Goal: Transaction & Acquisition: Purchase product/service

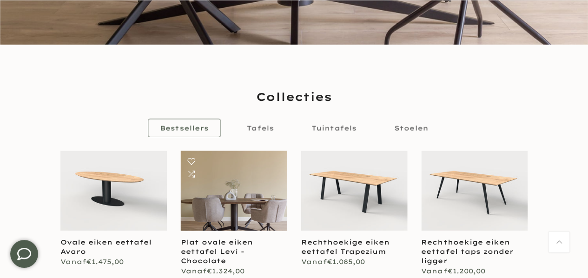
scroll to position [465, 0]
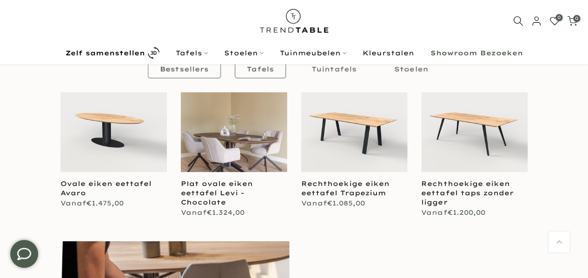
click at [263, 72] on span "Tafels" at bounding box center [260, 69] width 27 height 8
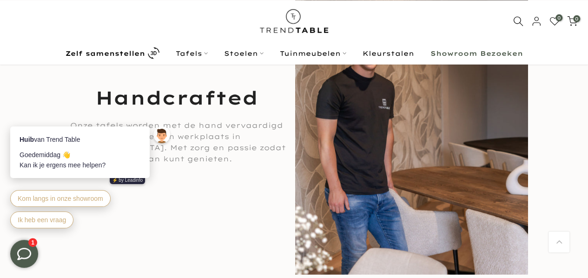
scroll to position [1274, 0]
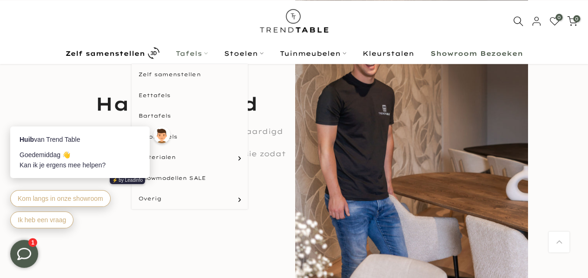
click at [186, 55] on link "Tafels" at bounding box center [191, 52] width 48 height 11
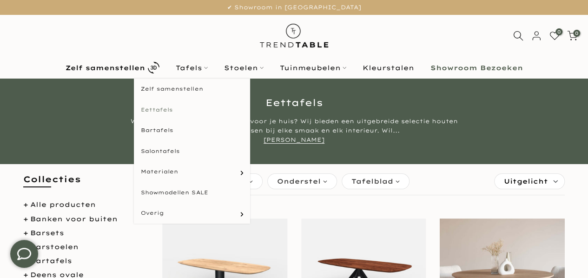
click at [166, 110] on link "Eettafels" at bounding box center [192, 110] width 116 height 21
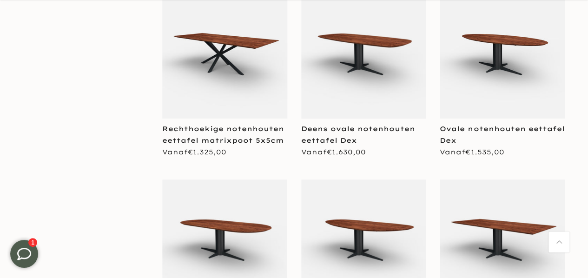
scroll to position [1905, 0]
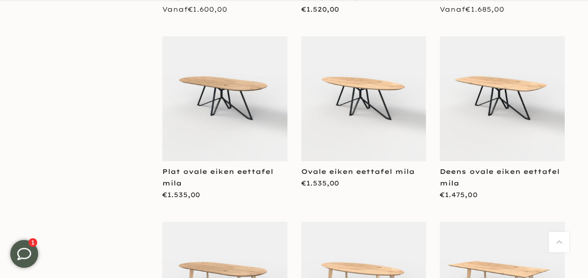
scroll to position [3395, 0]
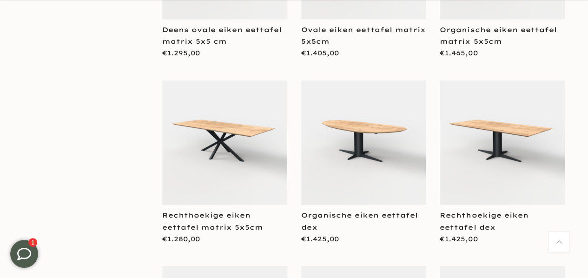
scroll to position [4791, 0]
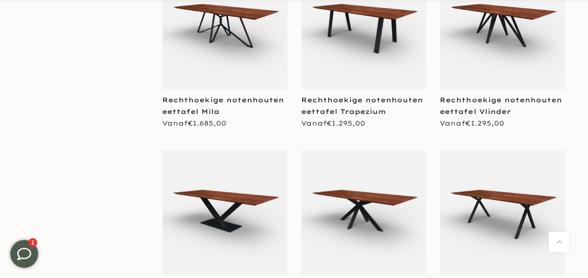
scroll to position [6277, 0]
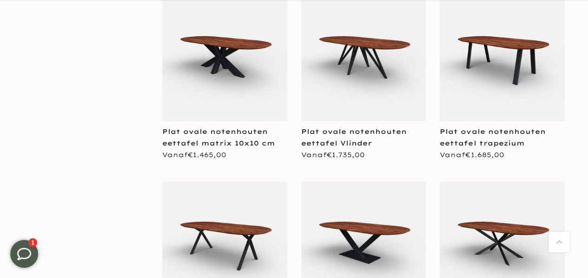
scroll to position [7952, 0]
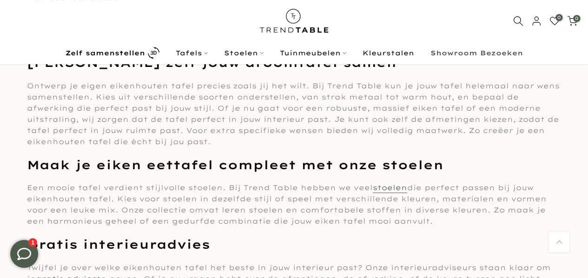
scroll to position [10882, 0]
